Goal: Check status: Check status

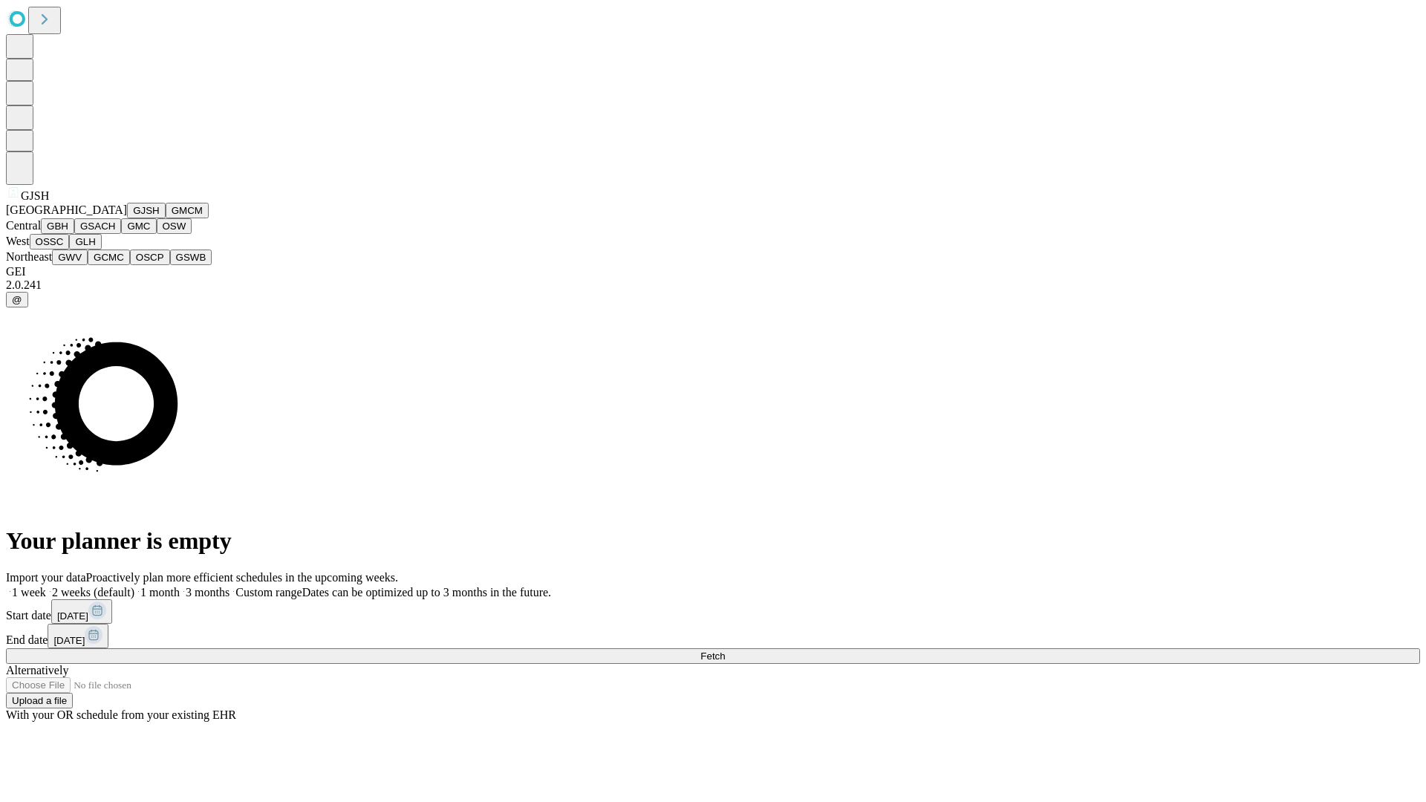
click at [127, 218] on button "GJSH" at bounding box center [146, 211] width 39 height 16
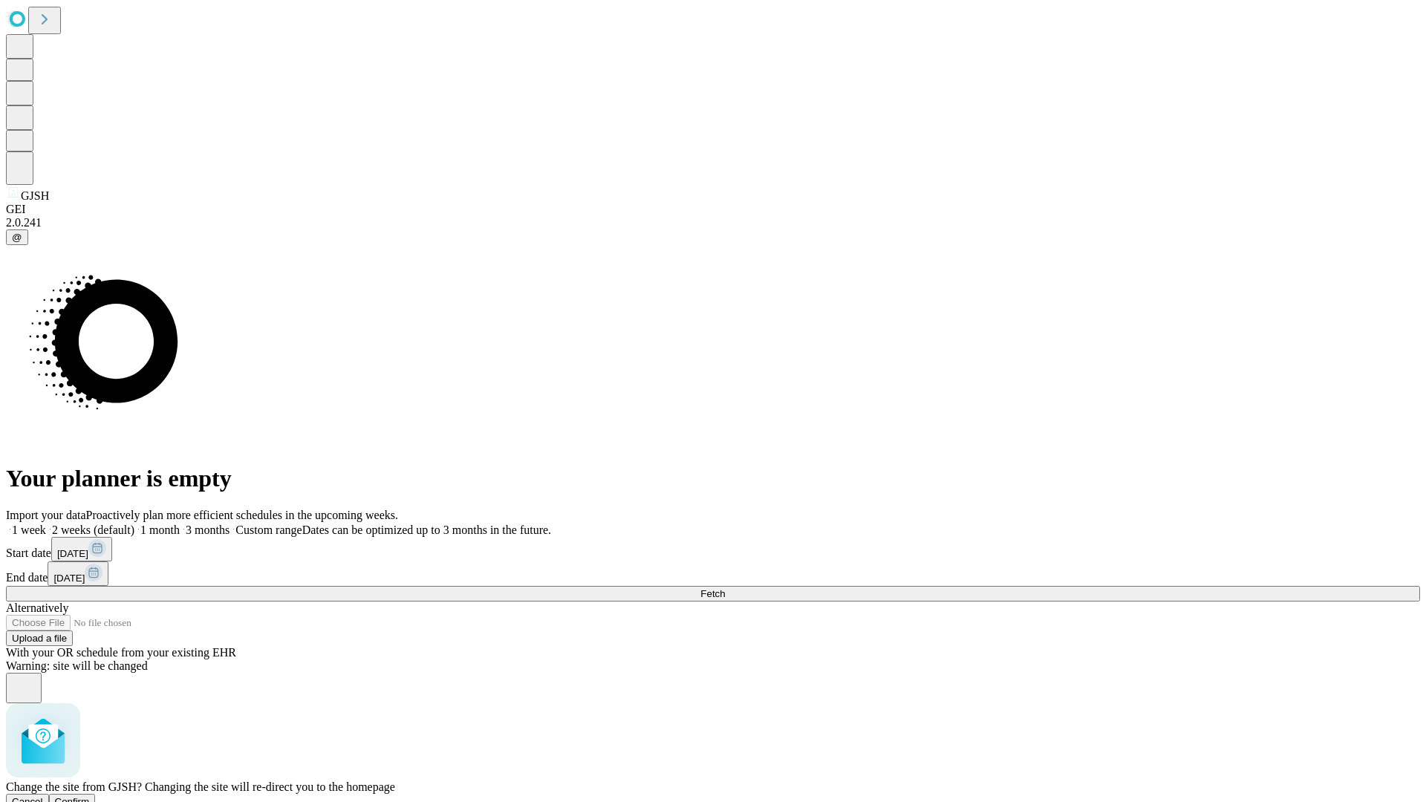
click at [90, 796] on span "Confirm" at bounding box center [72, 801] width 35 height 11
click at [134, 523] on label "2 weeks (default)" at bounding box center [90, 529] width 88 height 13
click at [725, 588] on span "Fetch" at bounding box center [712, 593] width 25 height 11
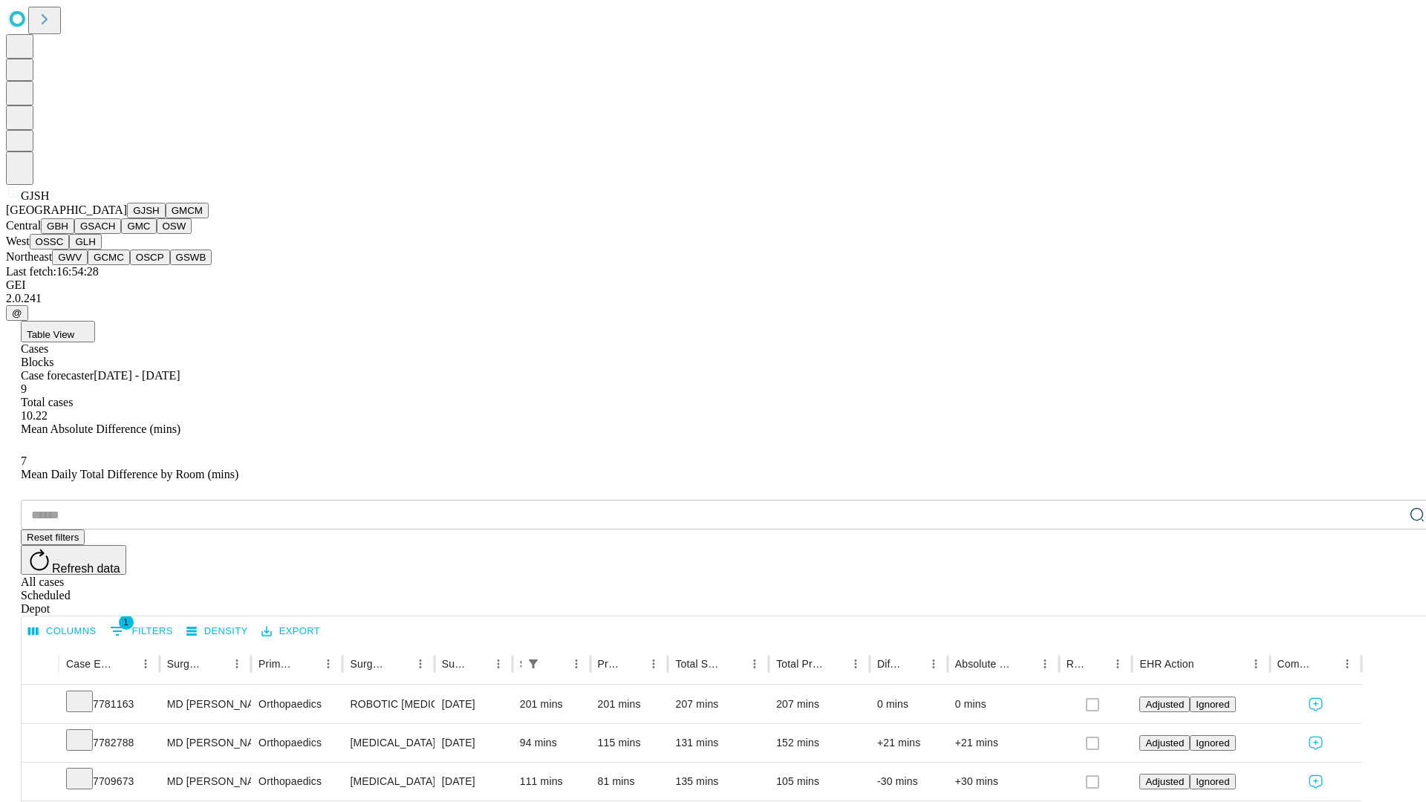
click at [166, 218] on button "GMCM" at bounding box center [187, 211] width 43 height 16
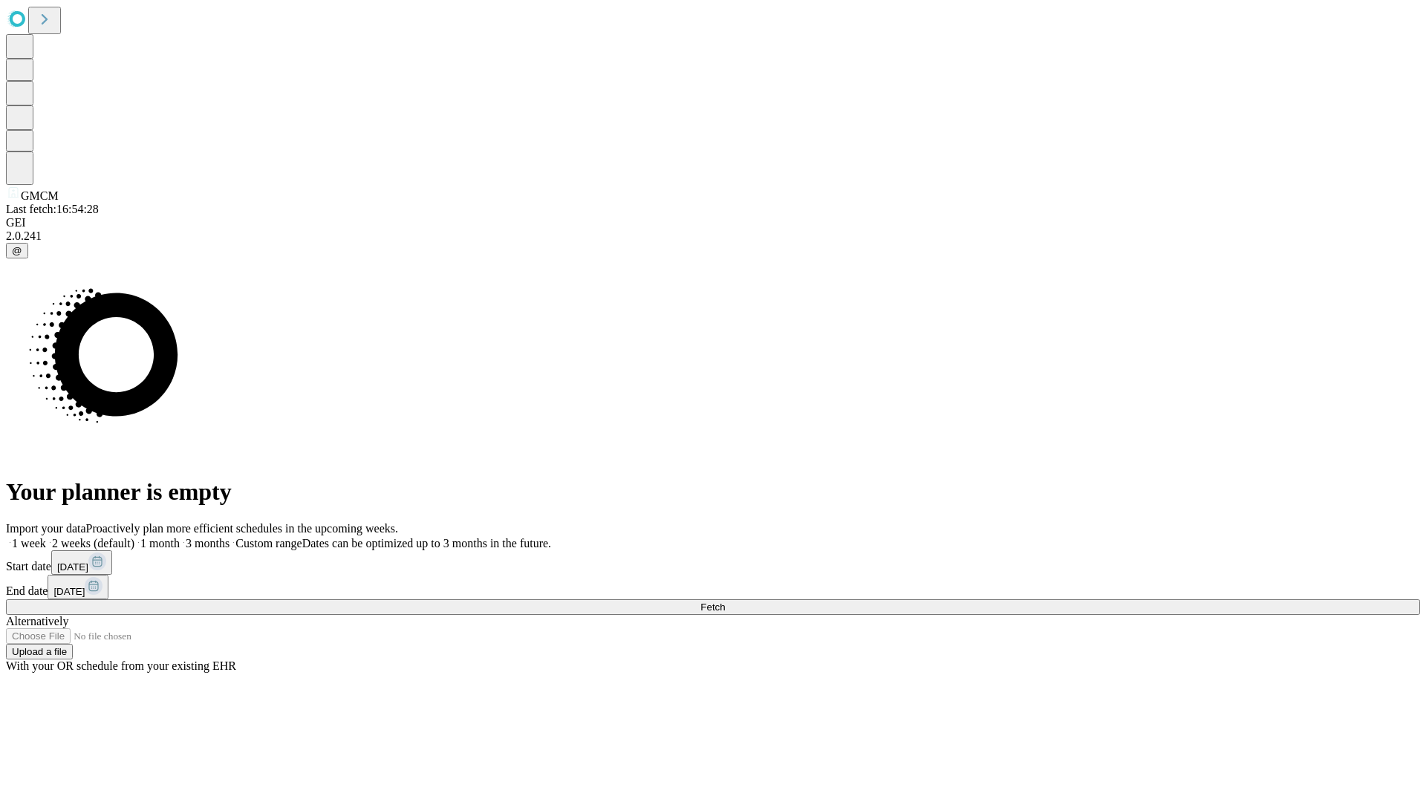
click at [134, 537] on label "2 weeks (default)" at bounding box center [90, 543] width 88 height 13
click at [725, 601] on span "Fetch" at bounding box center [712, 606] width 25 height 11
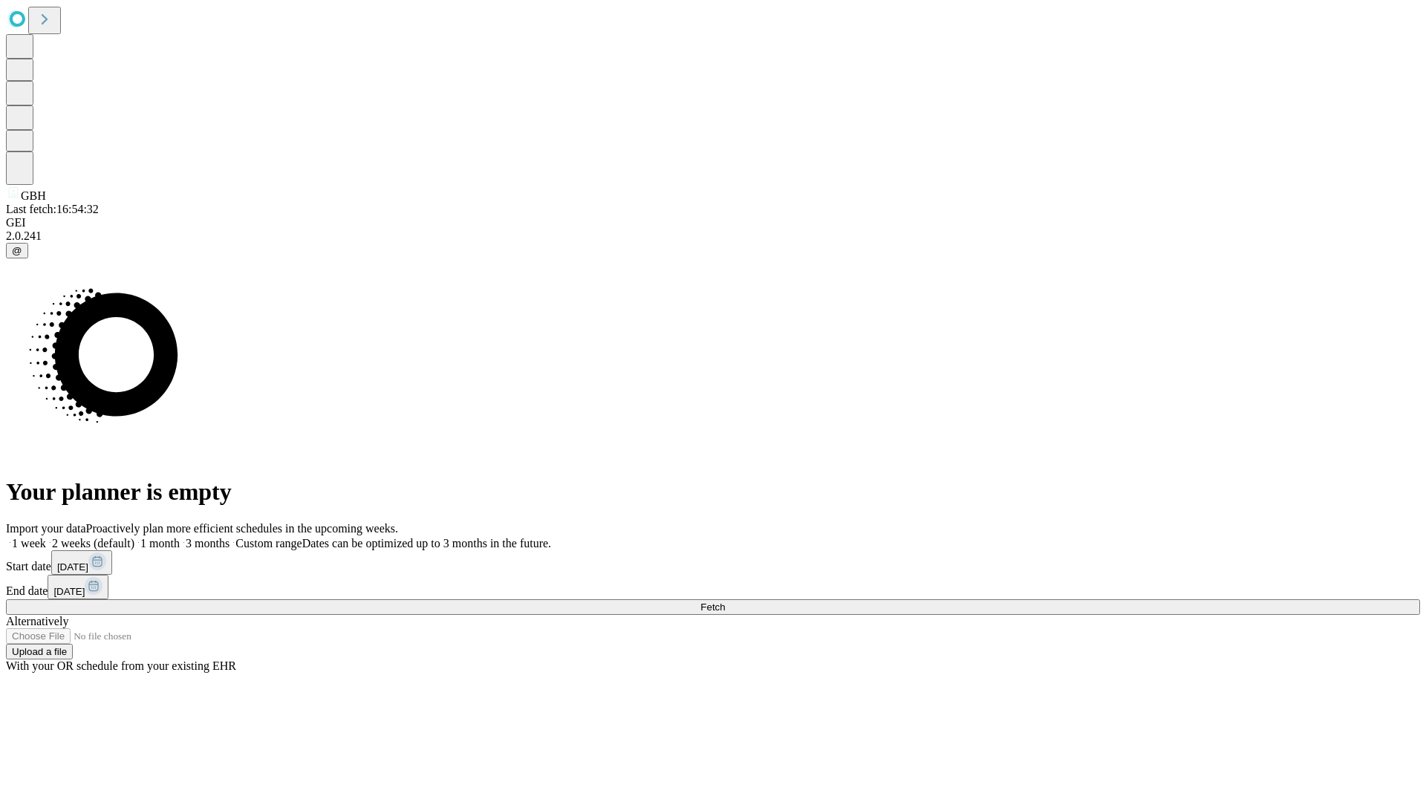
click at [725, 601] on span "Fetch" at bounding box center [712, 606] width 25 height 11
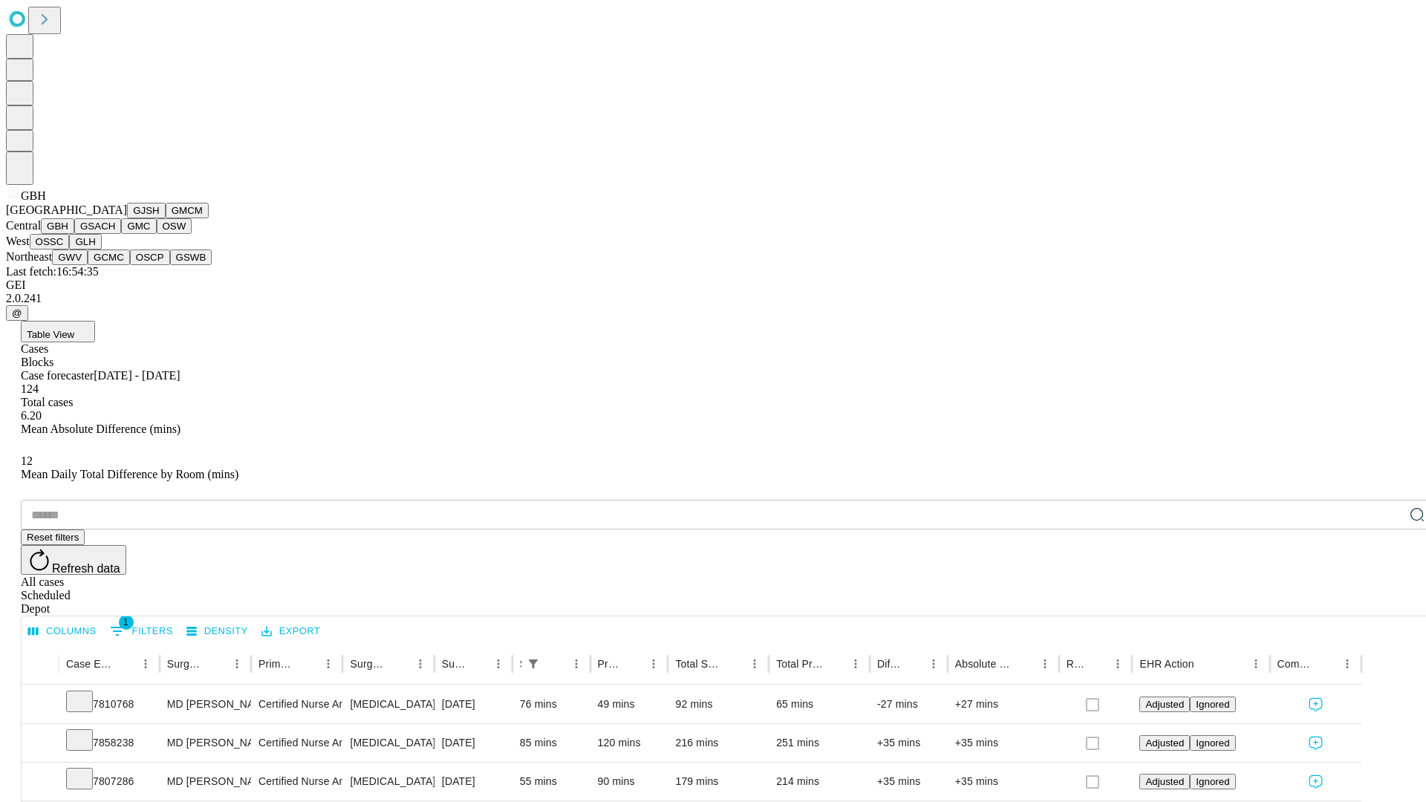
click at [115, 234] on button "GSACH" at bounding box center [97, 226] width 47 height 16
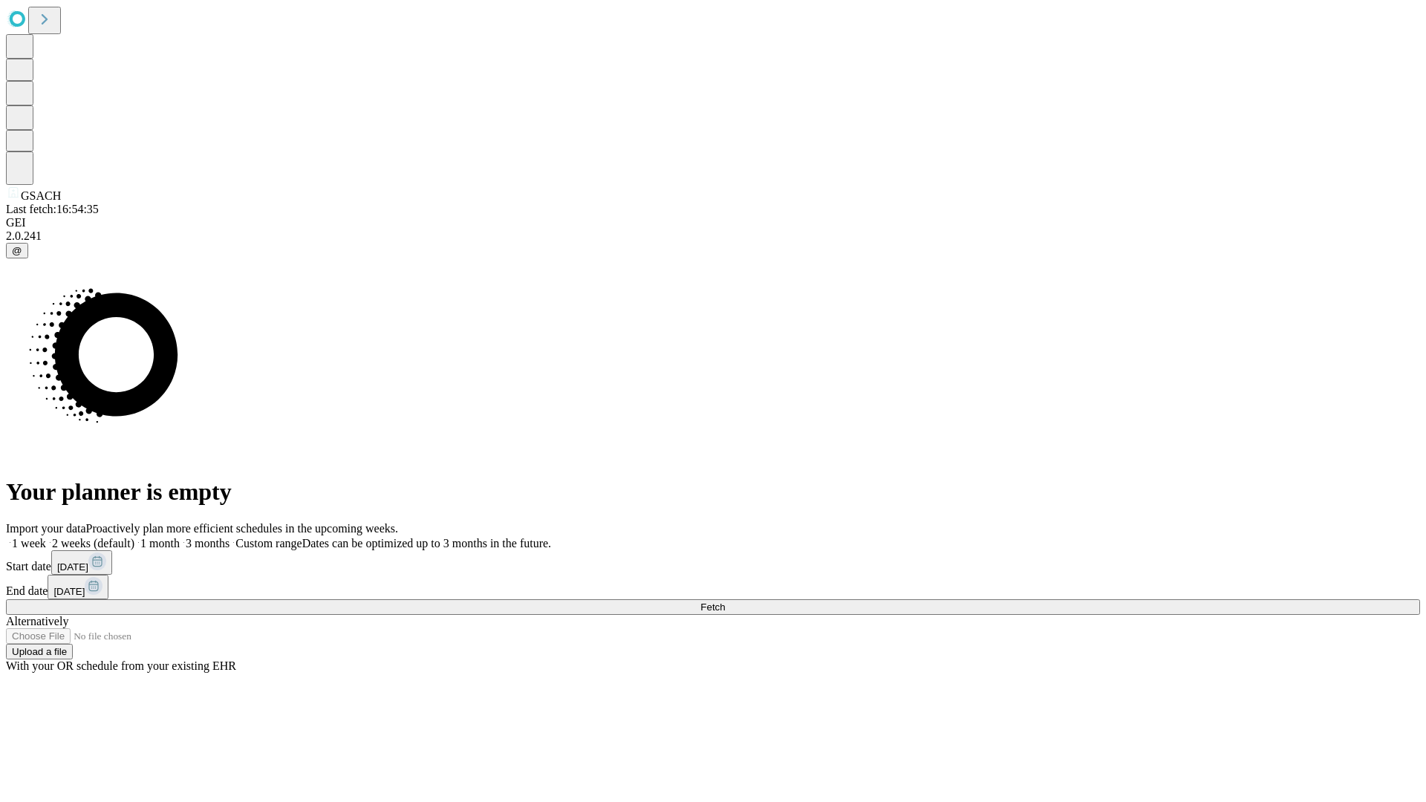
click at [134, 537] on label "2 weeks (default)" at bounding box center [90, 543] width 88 height 13
click at [725, 601] on span "Fetch" at bounding box center [712, 606] width 25 height 11
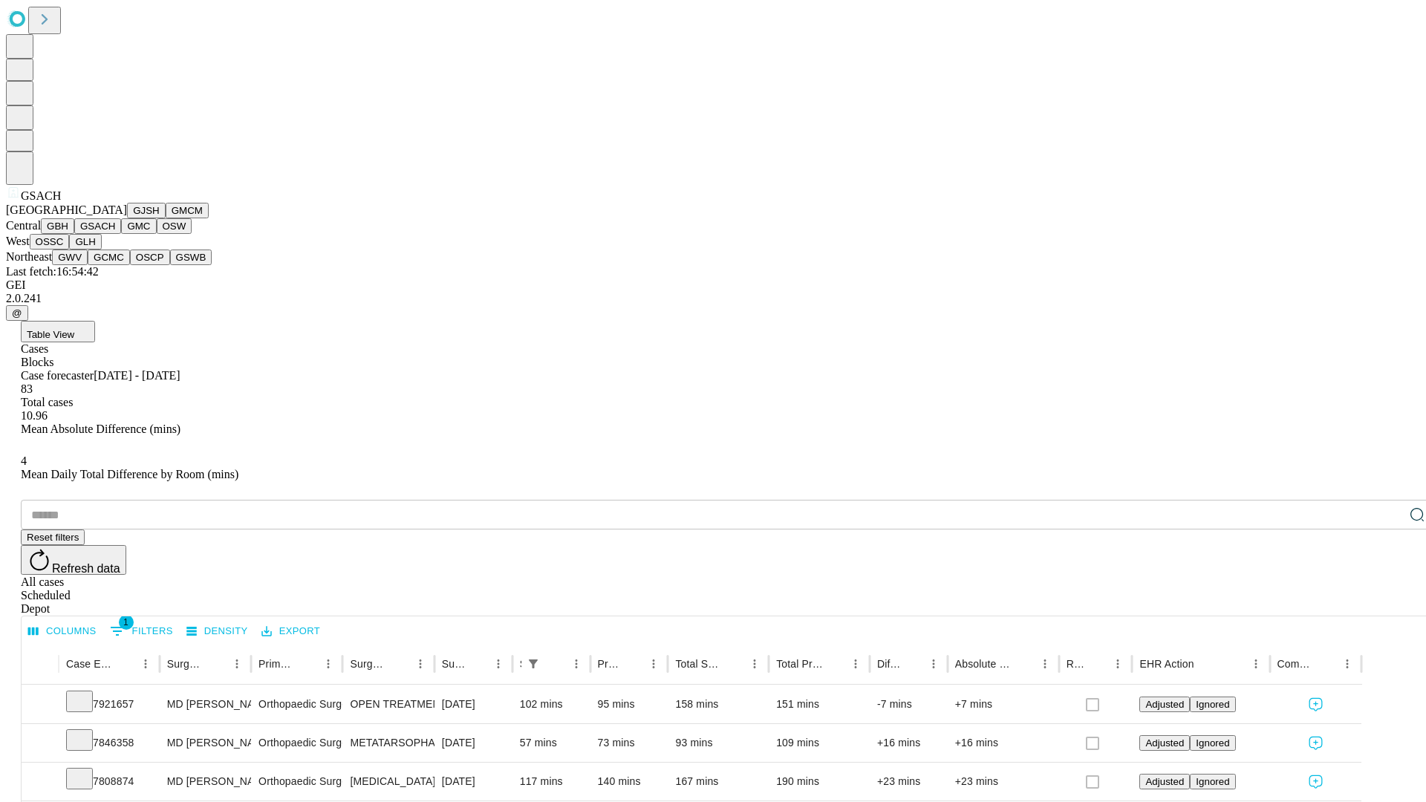
click at [121, 234] on button "GMC" at bounding box center [138, 226] width 35 height 16
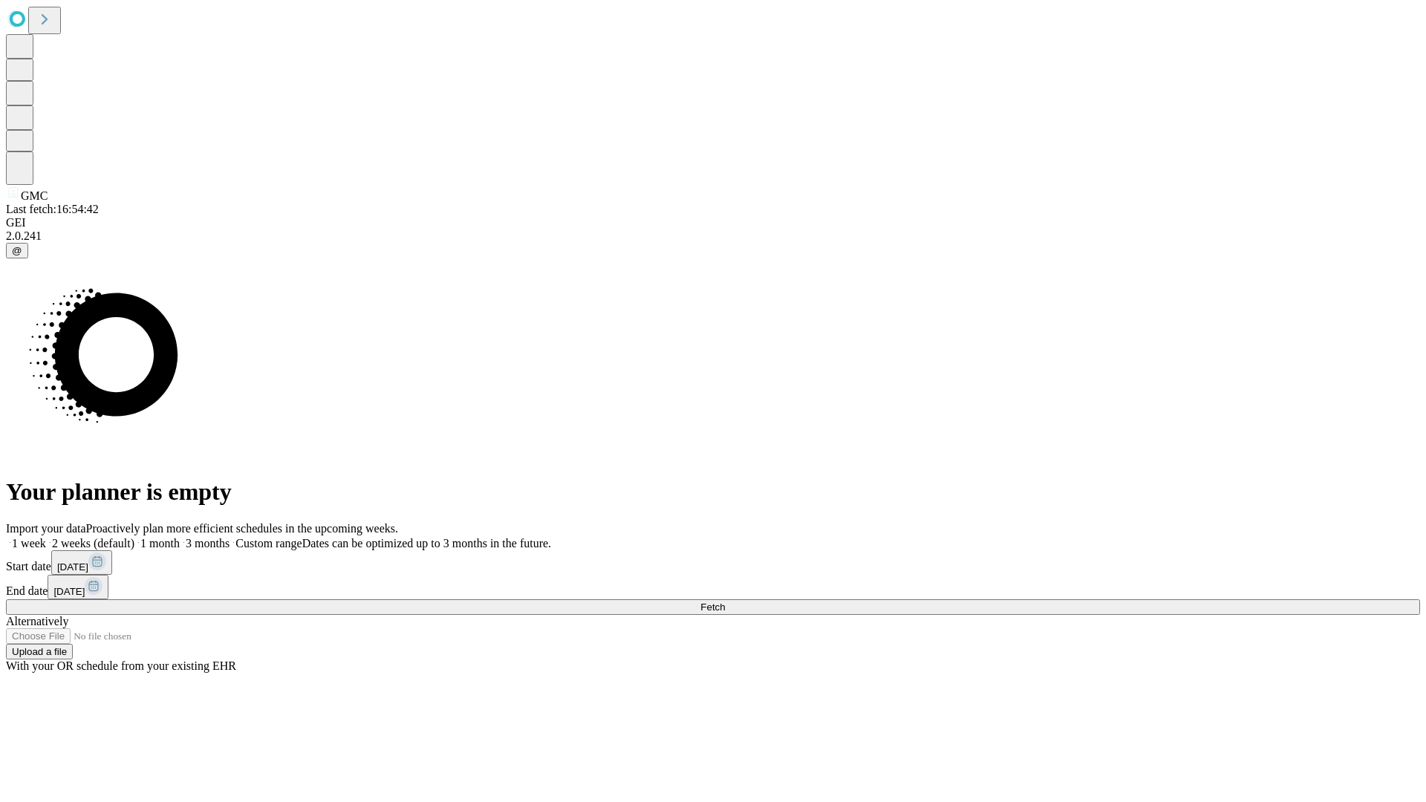
click at [134, 537] on label "2 weeks (default)" at bounding box center [90, 543] width 88 height 13
click at [725, 601] on span "Fetch" at bounding box center [712, 606] width 25 height 11
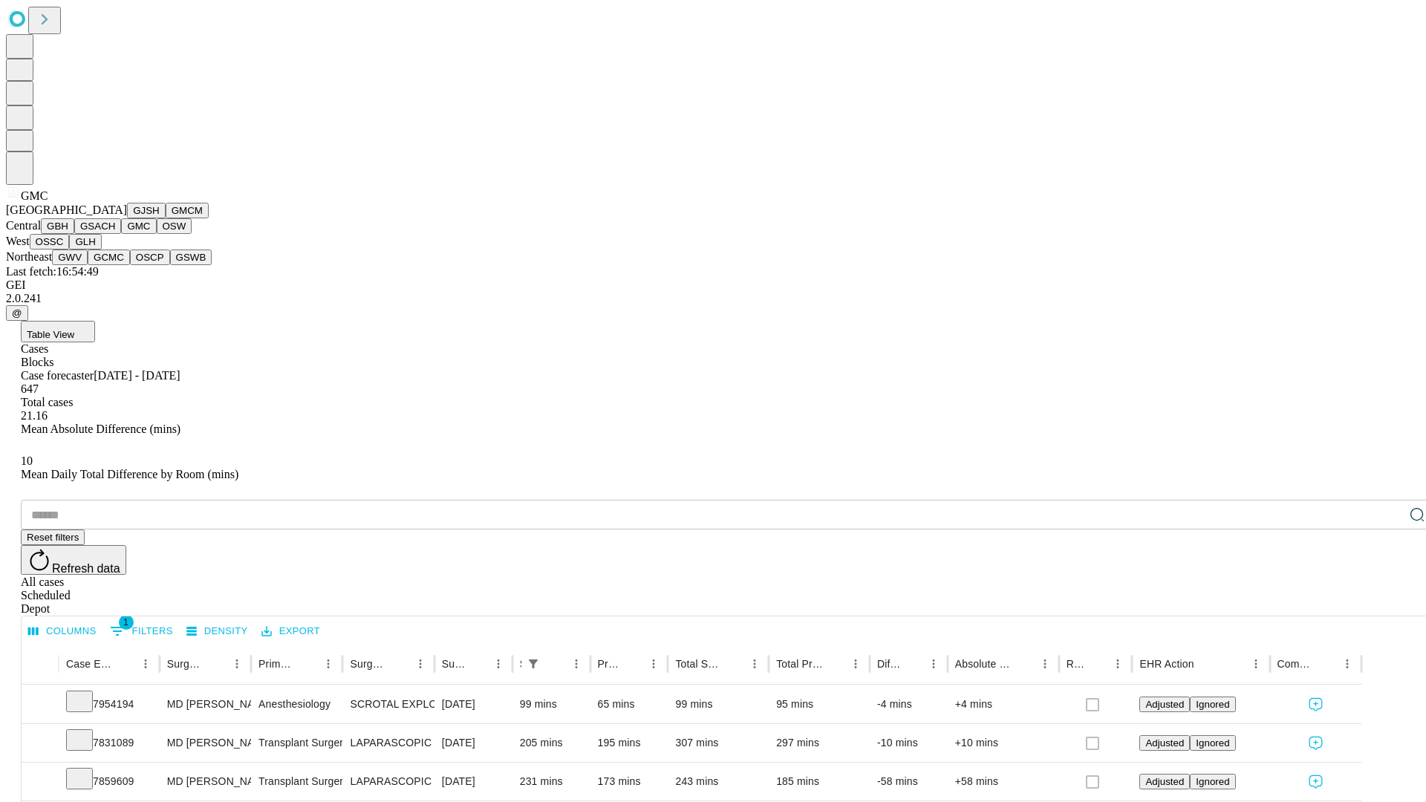
click at [157, 234] on button "OSW" at bounding box center [175, 226] width 36 height 16
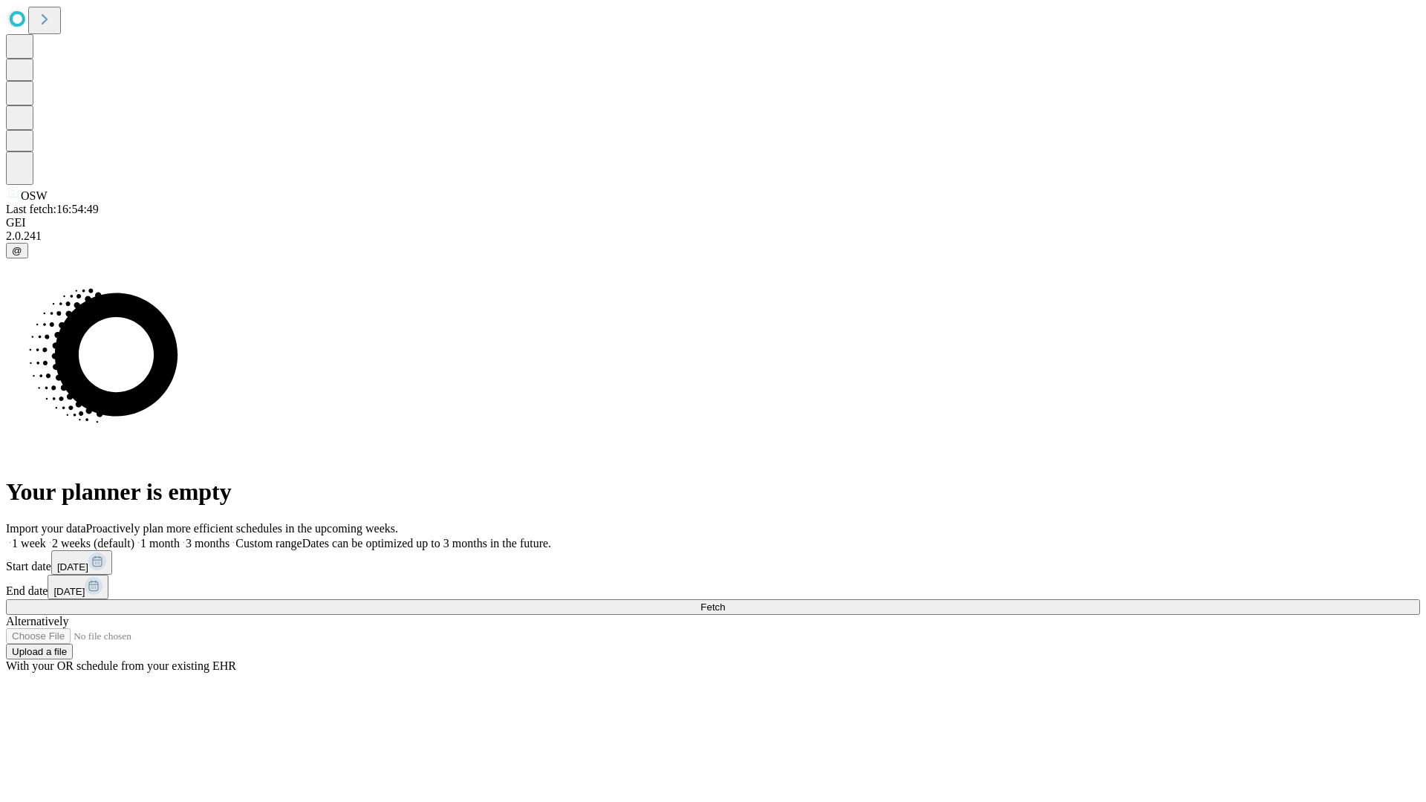
click at [134, 537] on label "2 weeks (default)" at bounding box center [90, 543] width 88 height 13
click at [725, 601] on span "Fetch" at bounding box center [712, 606] width 25 height 11
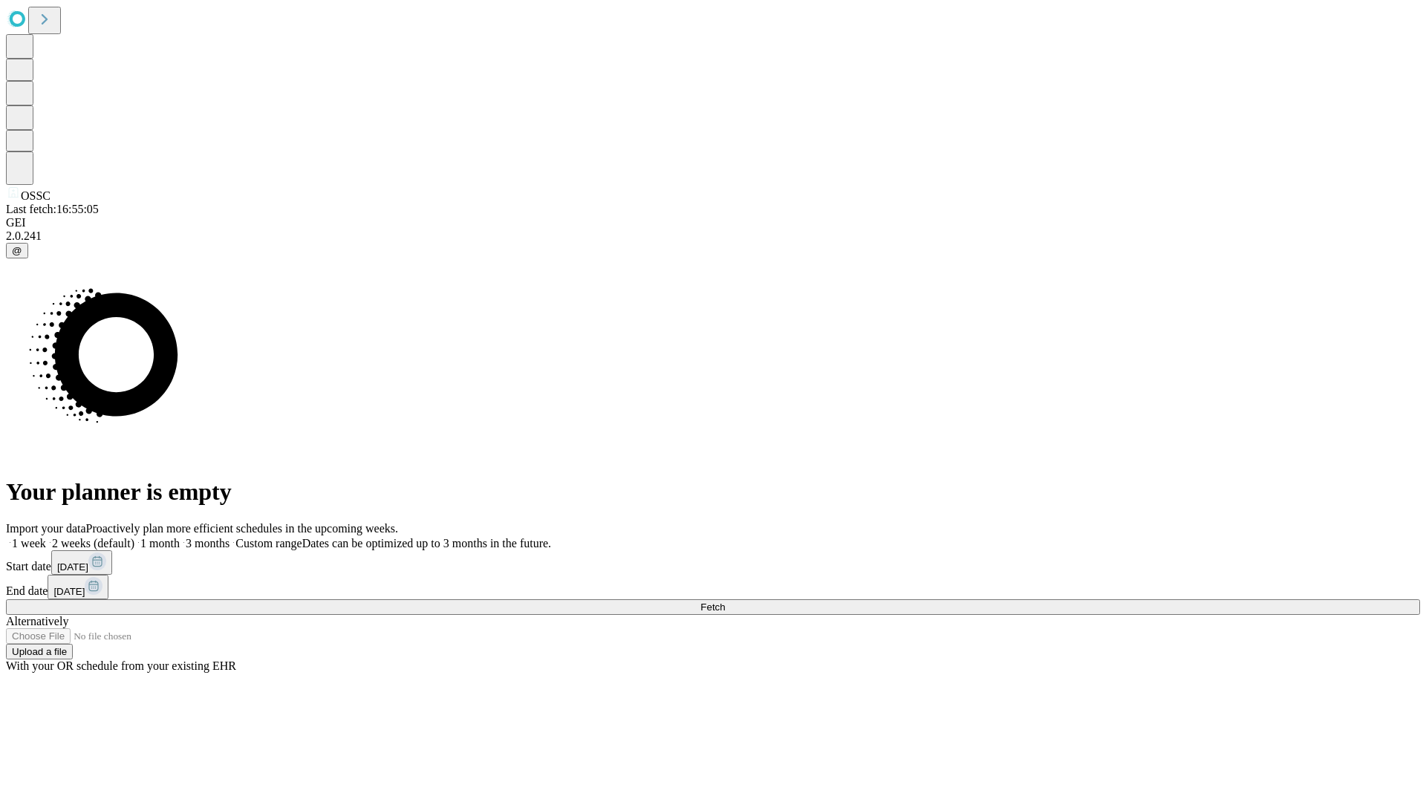
click at [725, 601] on span "Fetch" at bounding box center [712, 606] width 25 height 11
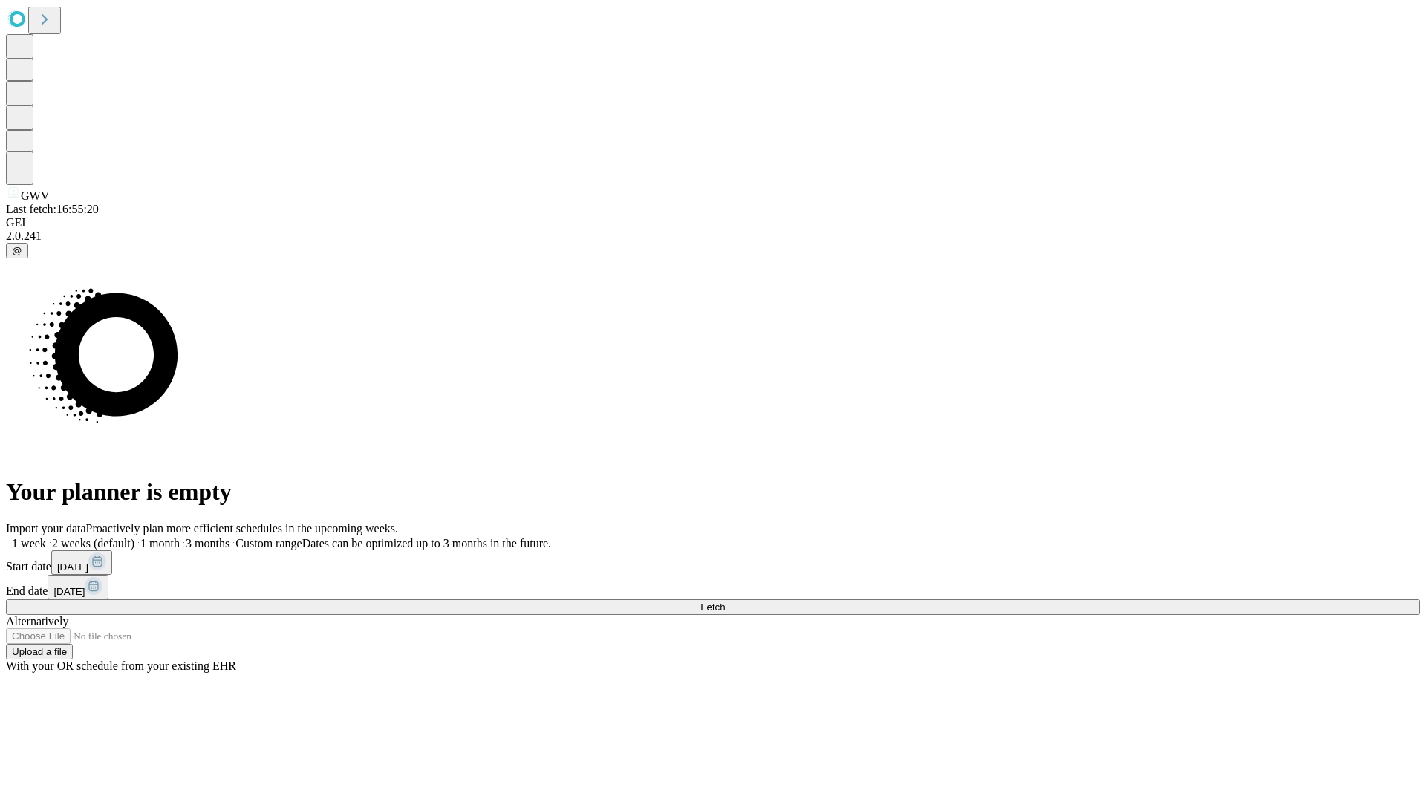
click at [134, 537] on label "2 weeks (default)" at bounding box center [90, 543] width 88 height 13
click at [725, 601] on span "Fetch" at bounding box center [712, 606] width 25 height 11
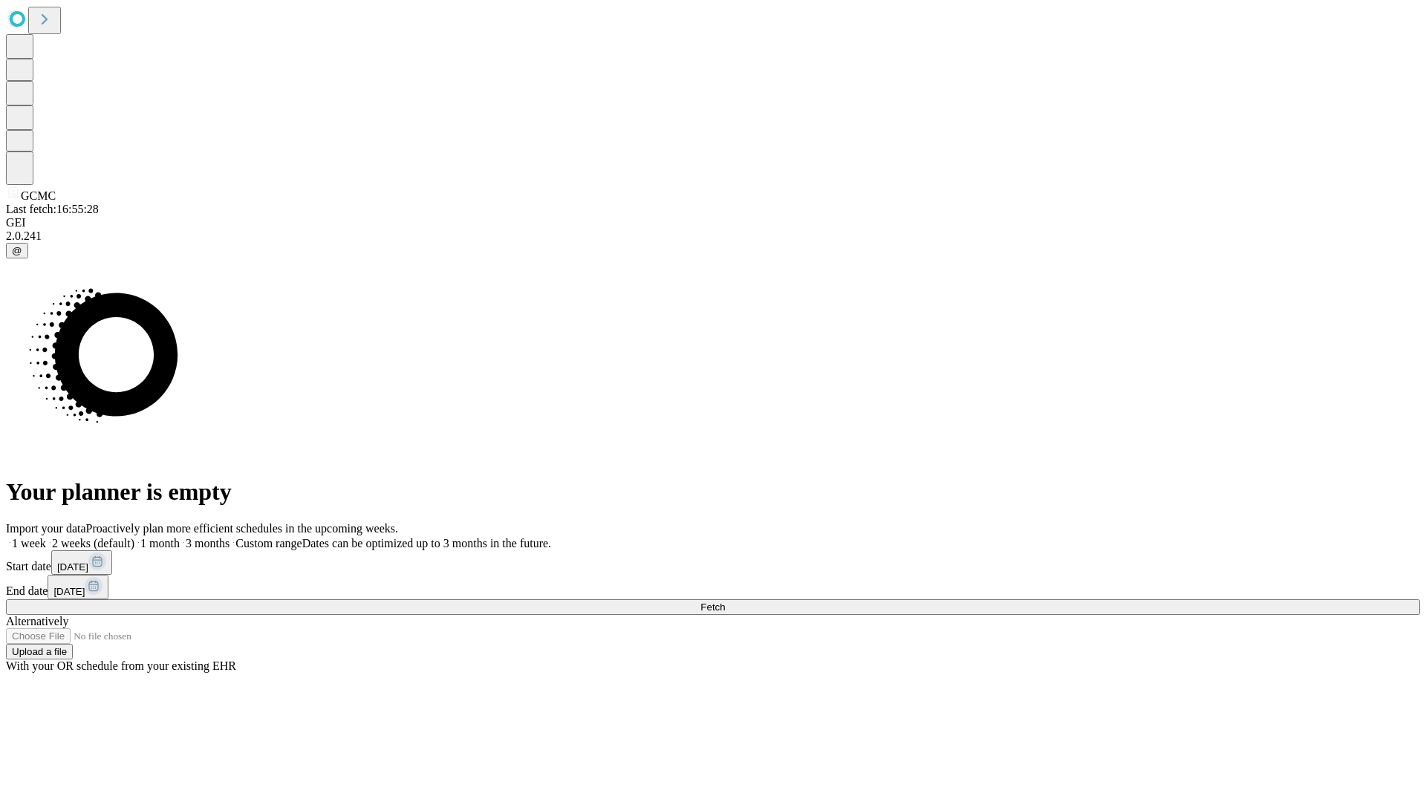
click at [134, 537] on label "2 weeks (default)" at bounding box center [90, 543] width 88 height 13
click at [725, 601] on span "Fetch" at bounding box center [712, 606] width 25 height 11
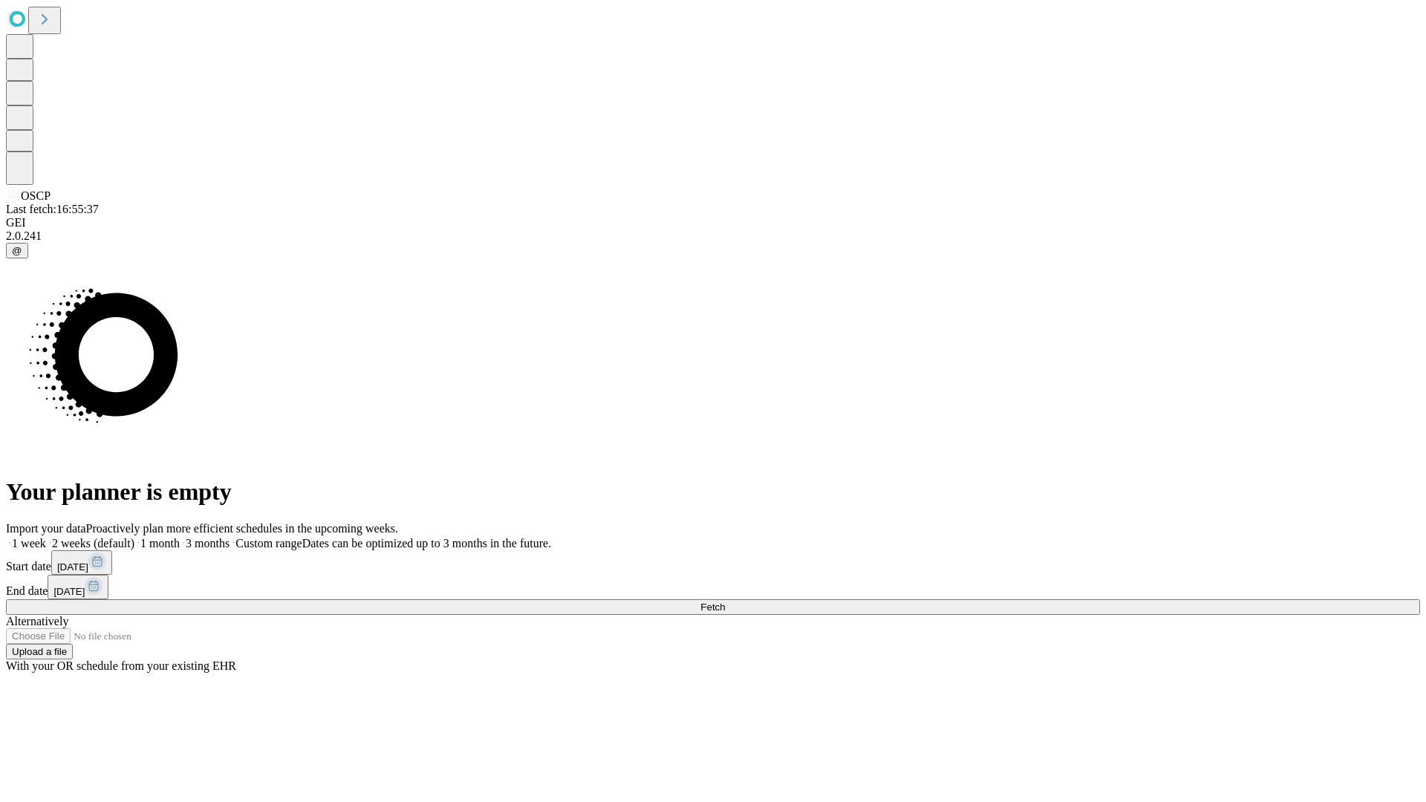
click at [134, 537] on label "2 weeks (default)" at bounding box center [90, 543] width 88 height 13
click at [725, 601] on span "Fetch" at bounding box center [712, 606] width 25 height 11
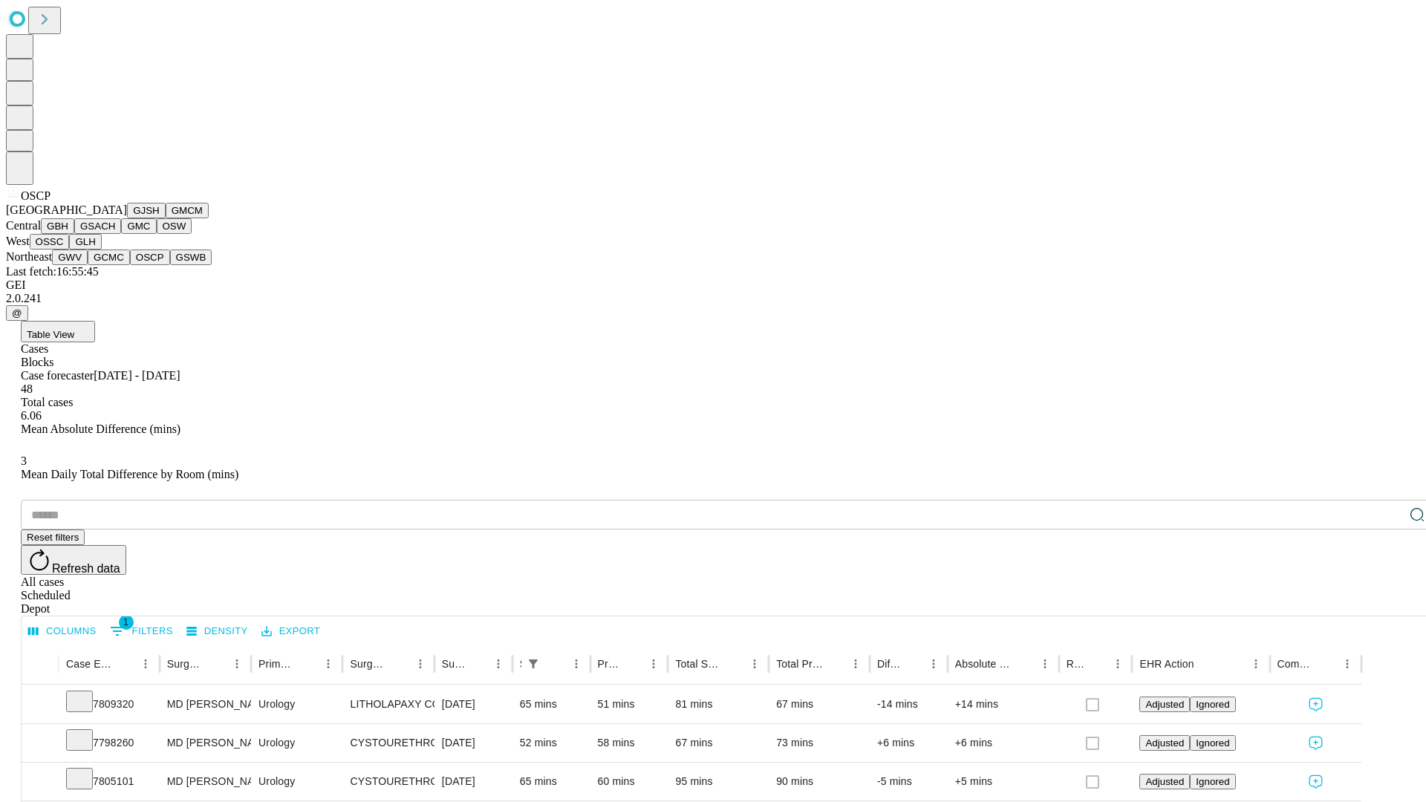
click at [170, 265] on button "GSWB" at bounding box center [191, 257] width 42 height 16
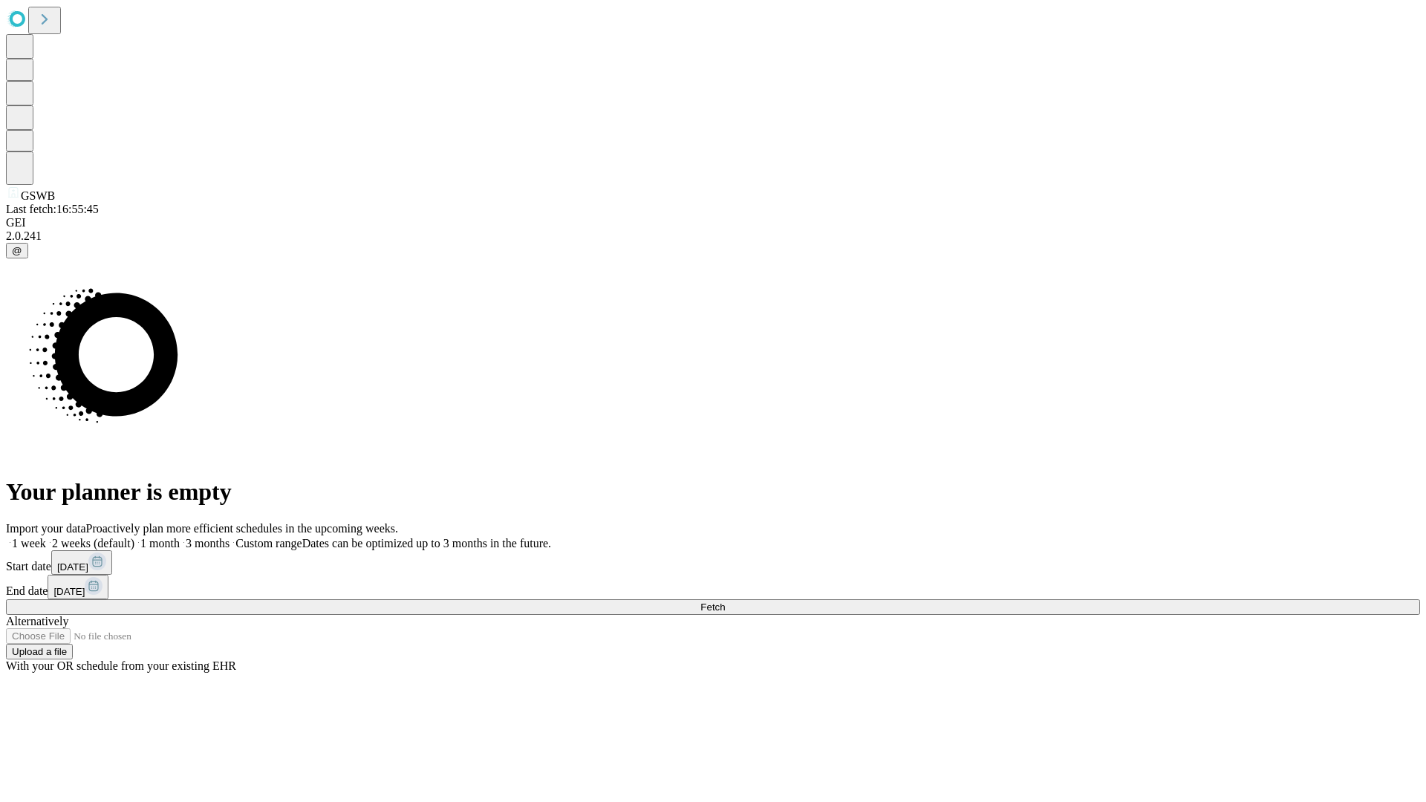
click at [134, 537] on label "2 weeks (default)" at bounding box center [90, 543] width 88 height 13
click at [725, 601] on span "Fetch" at bounding box center [712, 606] width 25 height 11
